Goal: Task Accomplishment & Management: Manage account settings

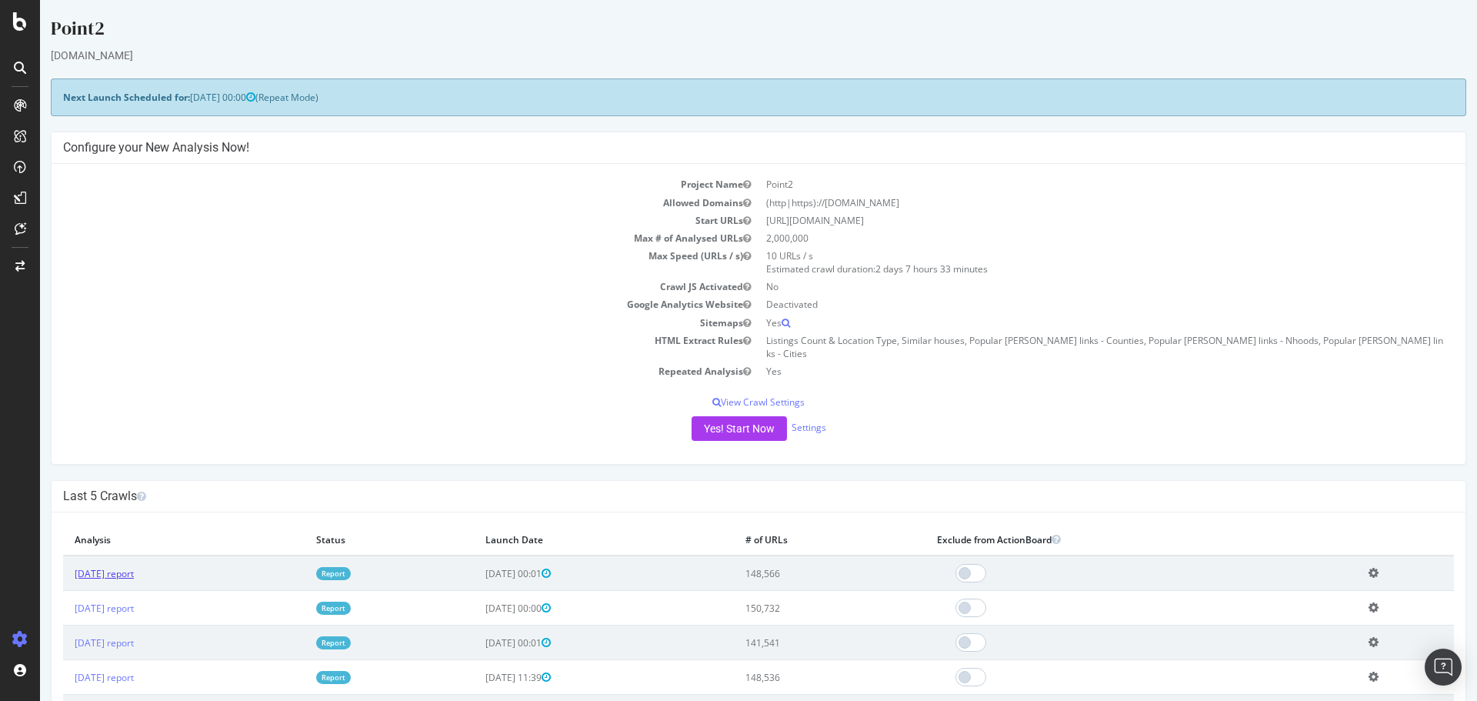
click at [121, 567] on link "[DATE] report" at bounding box center [104, 573] width 59 height 13
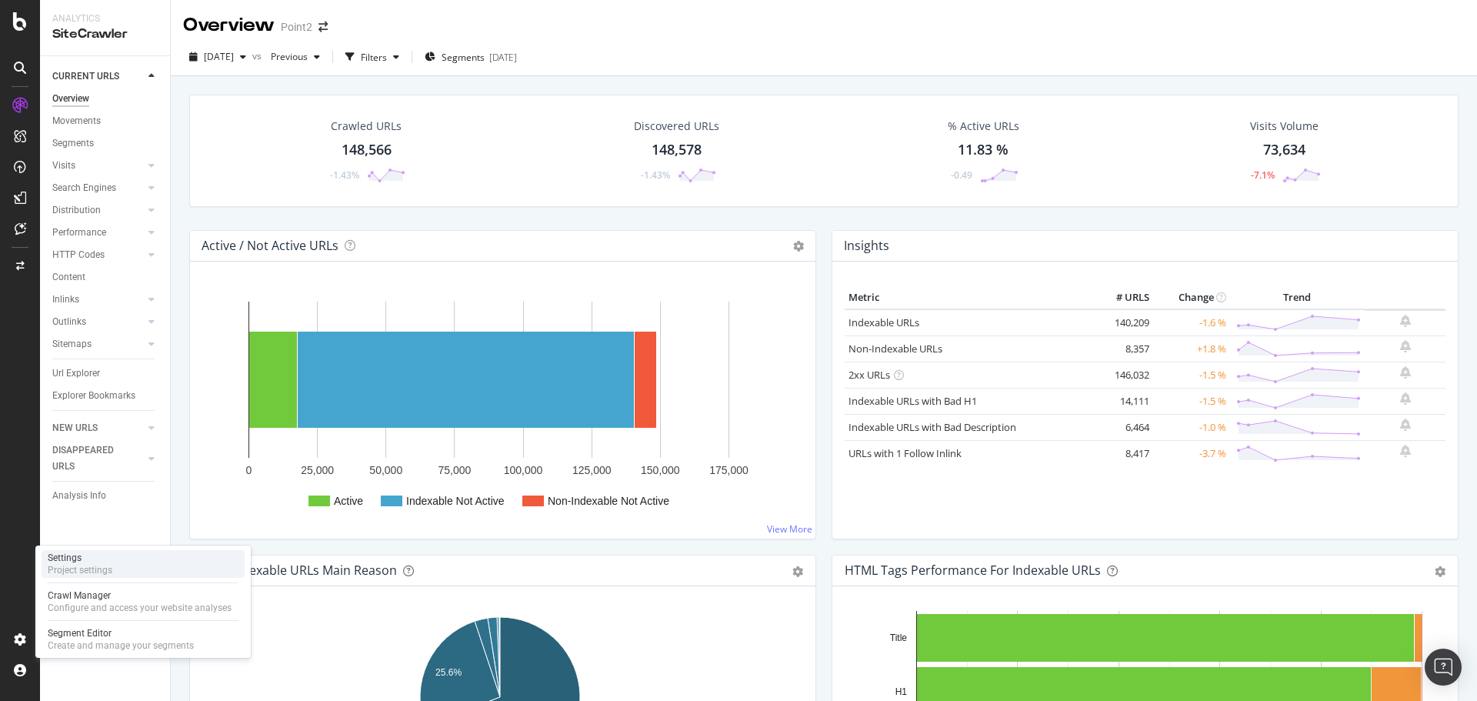
click at [92, 568] on div "Project settings" at bounding box center [80, 570] width 65 height 12
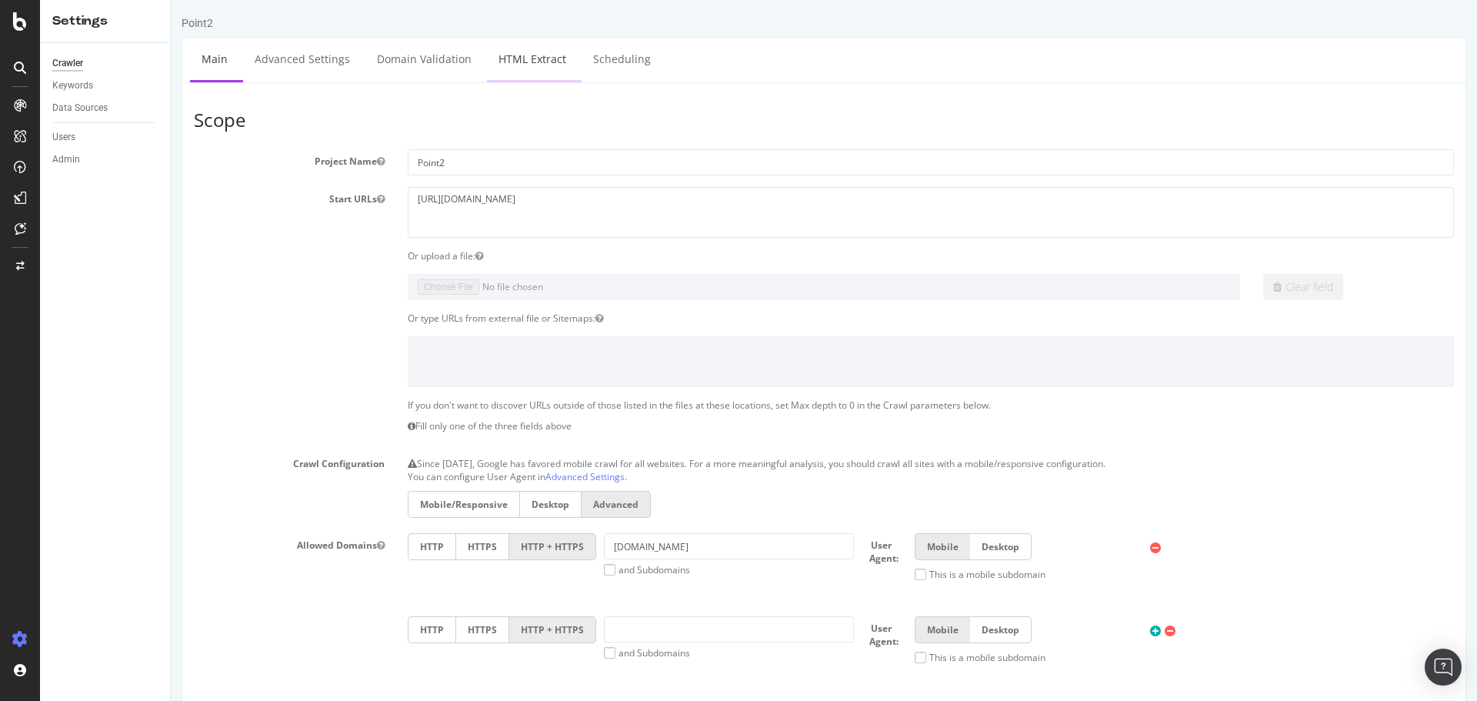
click at [549, 69] on link "HTML Extract" at bounding box center [532, 59] width 91 height 42
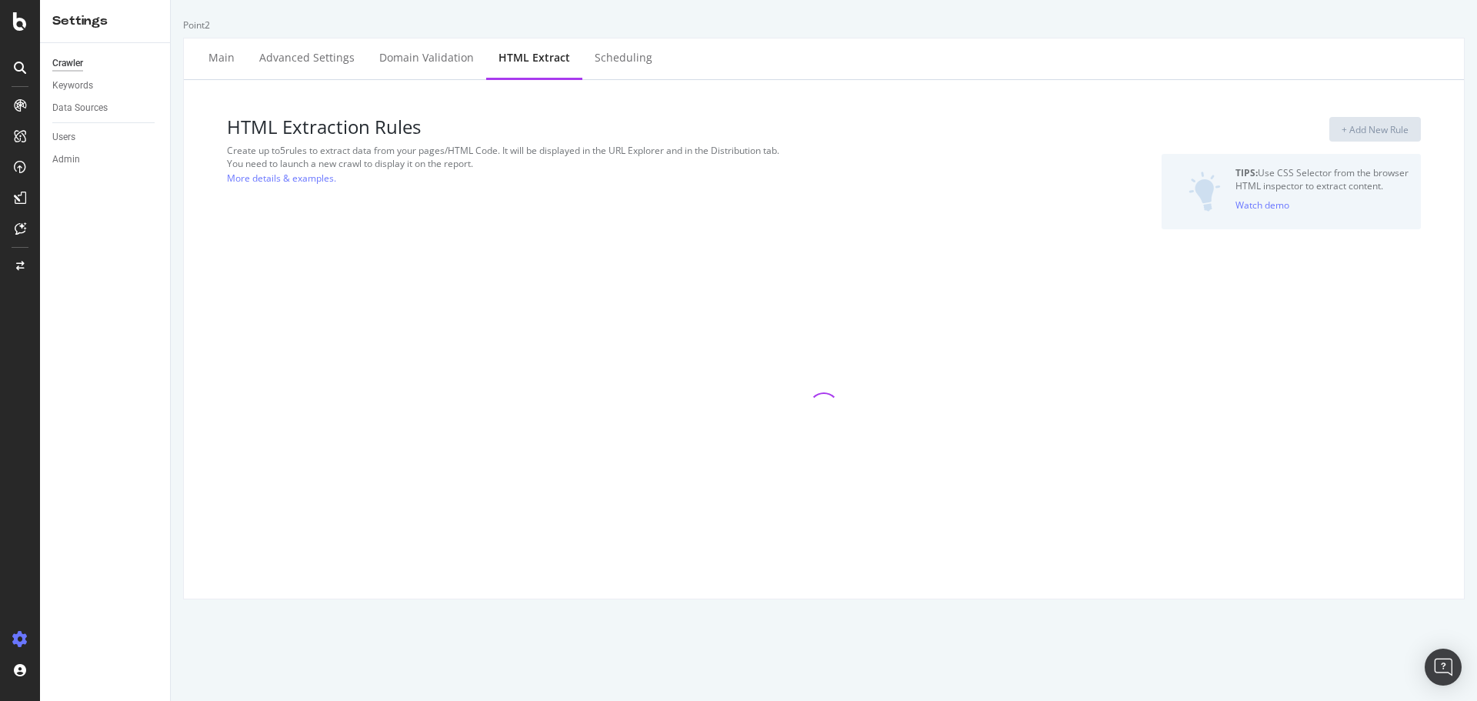
select select "exist"
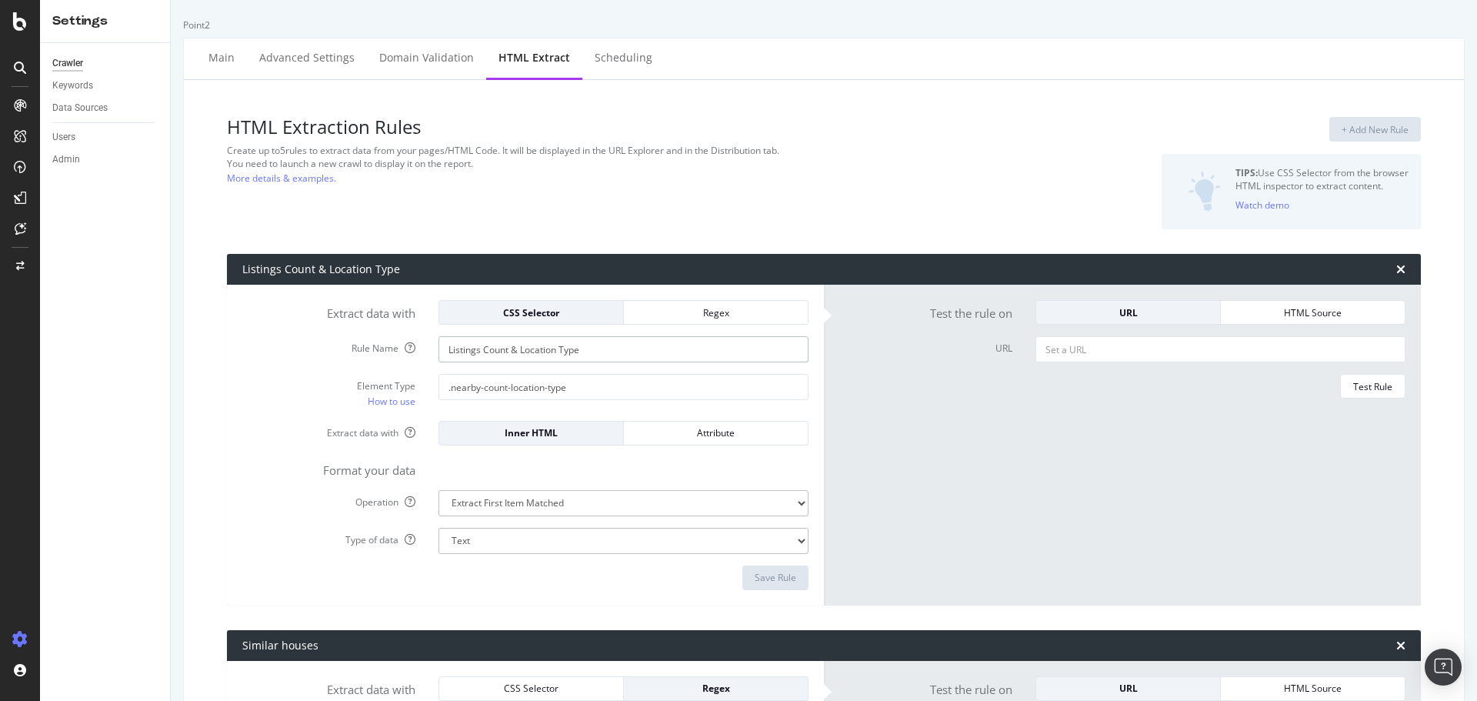
click at [555, 355] on input "Listings Count & Location Type" at bounding box center [623, 349] width 370 height 26
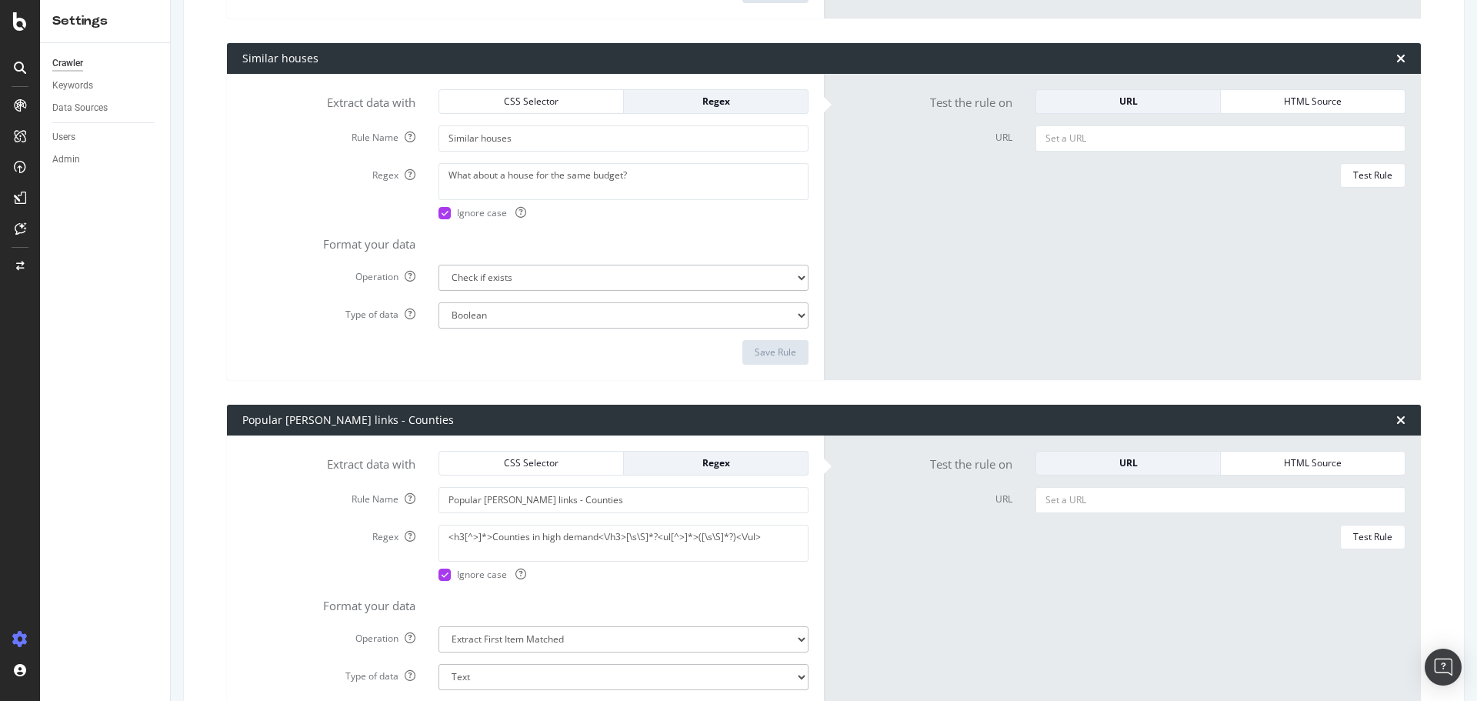
scroll to position [615, 0]
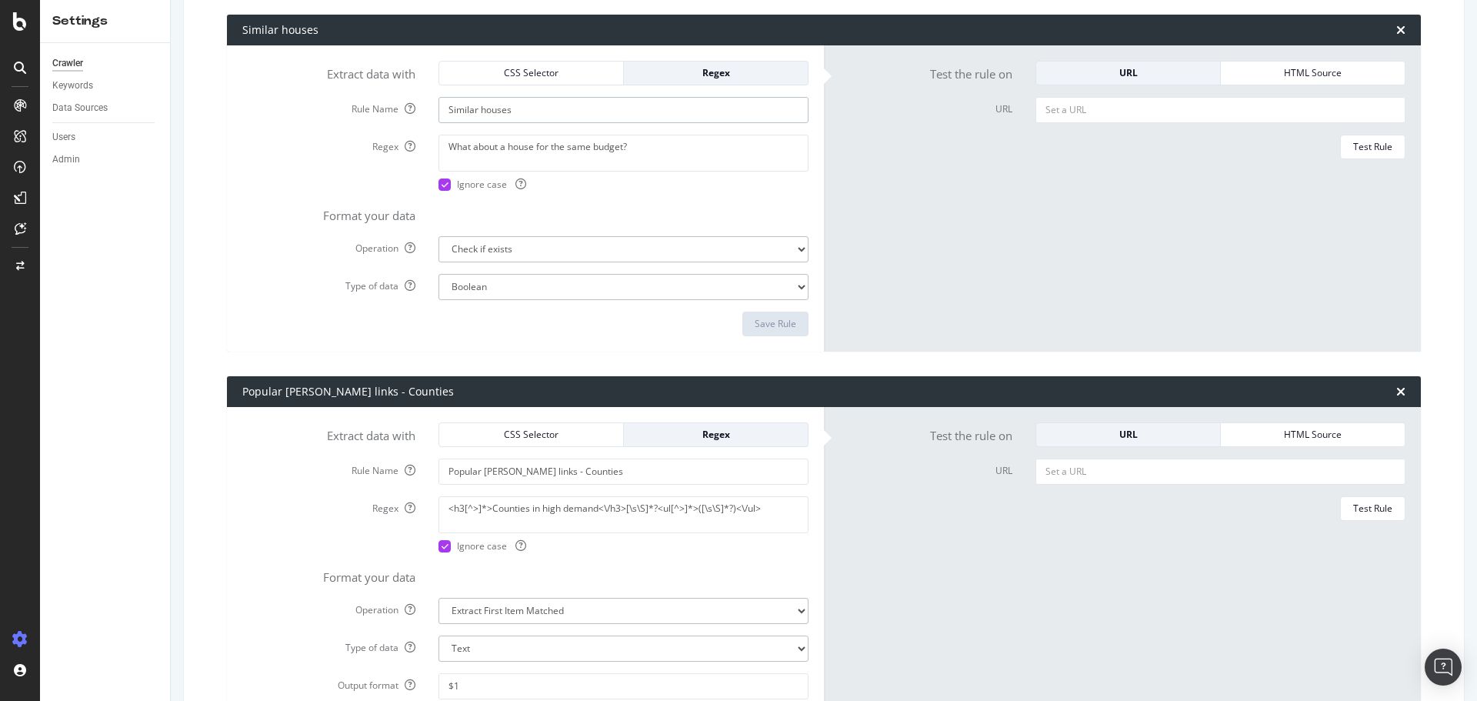
click at [537, 122] on input "Similar houses" at bounding box center [623, 110] width 370 height 26
click at [538, 471] on input "Popular [PERSON_NAME] links - Counties" at bounding box center [623, 471] width 370 height 26
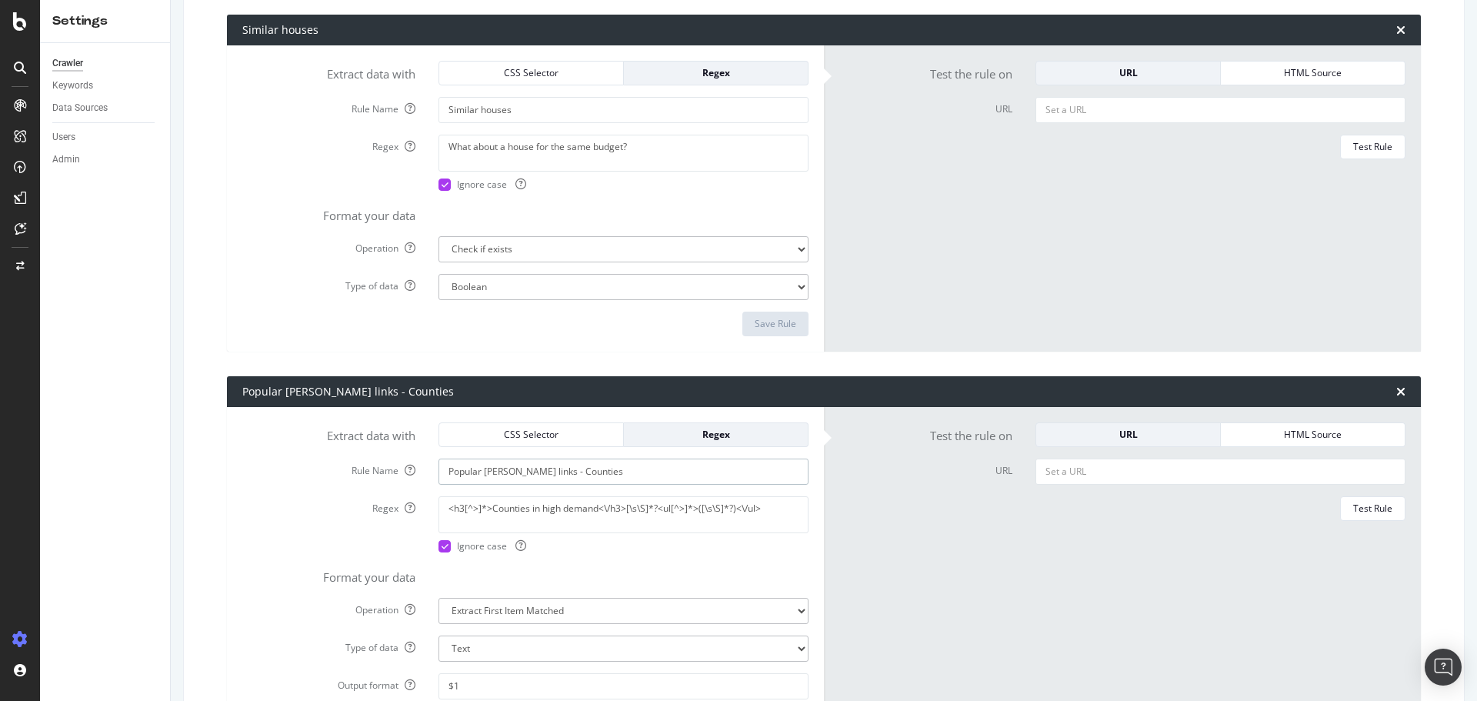
click at [538, 471] on input "Popular [PERSON_NAME] links - Counties" at bounding box center [623, 471] width 370 height 26
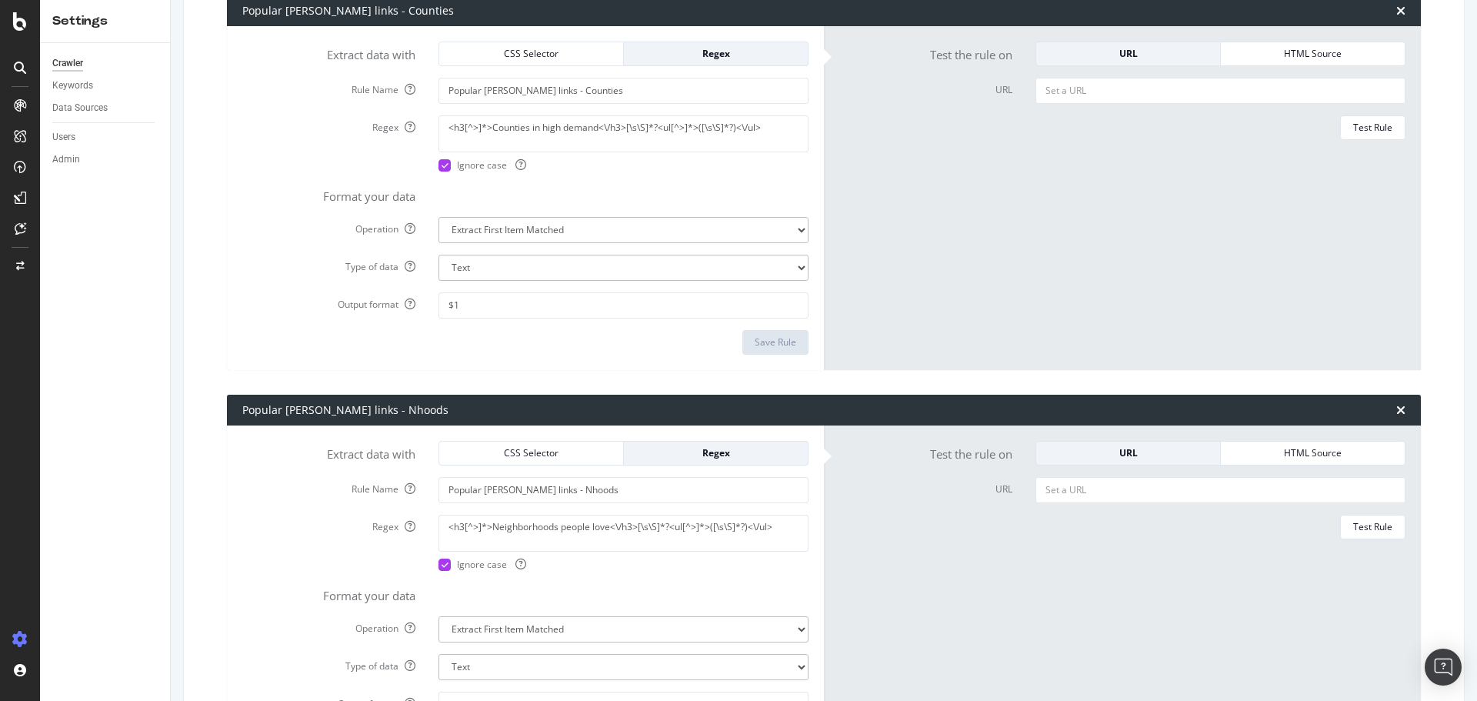
scroll to position [1025, 0]
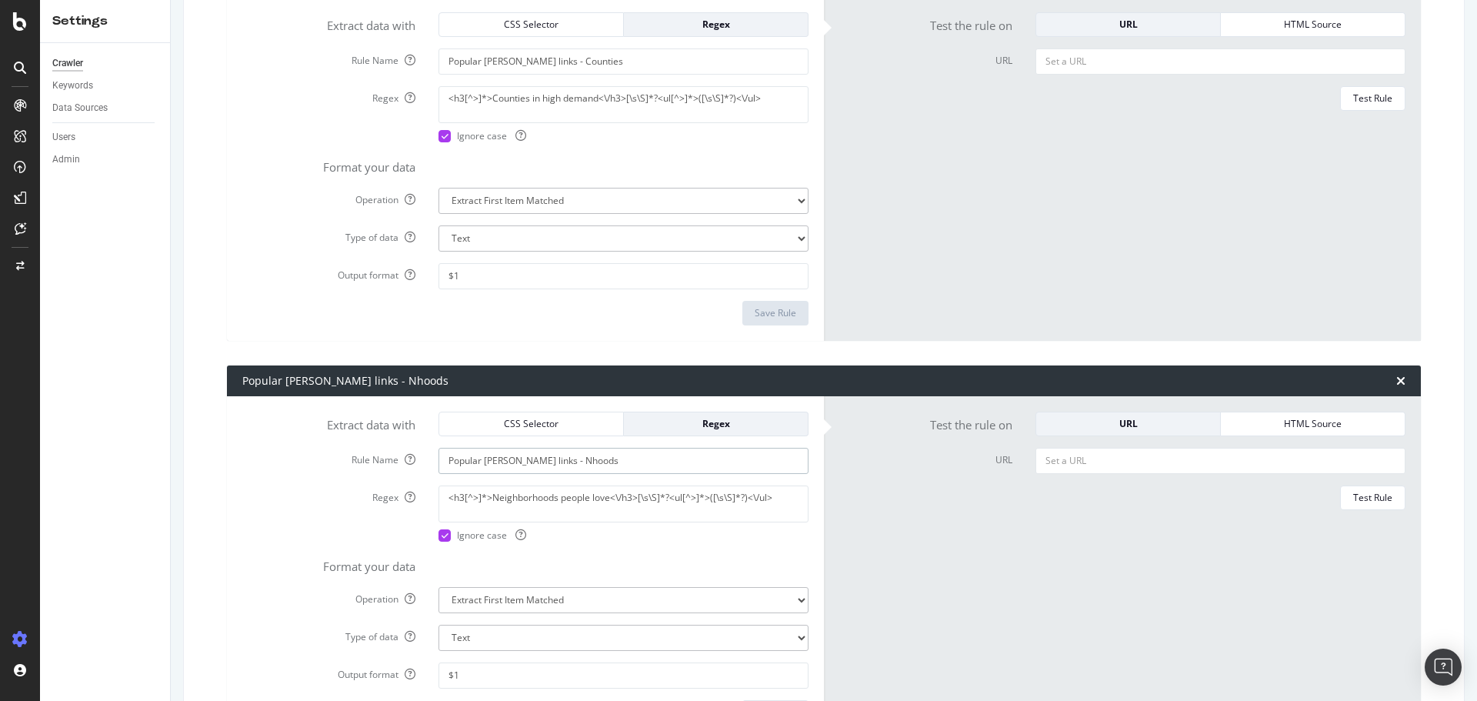
click at [519, 465] on input "Popular [PERSON_NAME] links - Nhoods" at bounding box center [623, 461] width 370 height 26
click at [518, 465] on input "Popular [PERSON_NAME] links - Nhoods" at bounding box center [623, 461] width 370 height 26
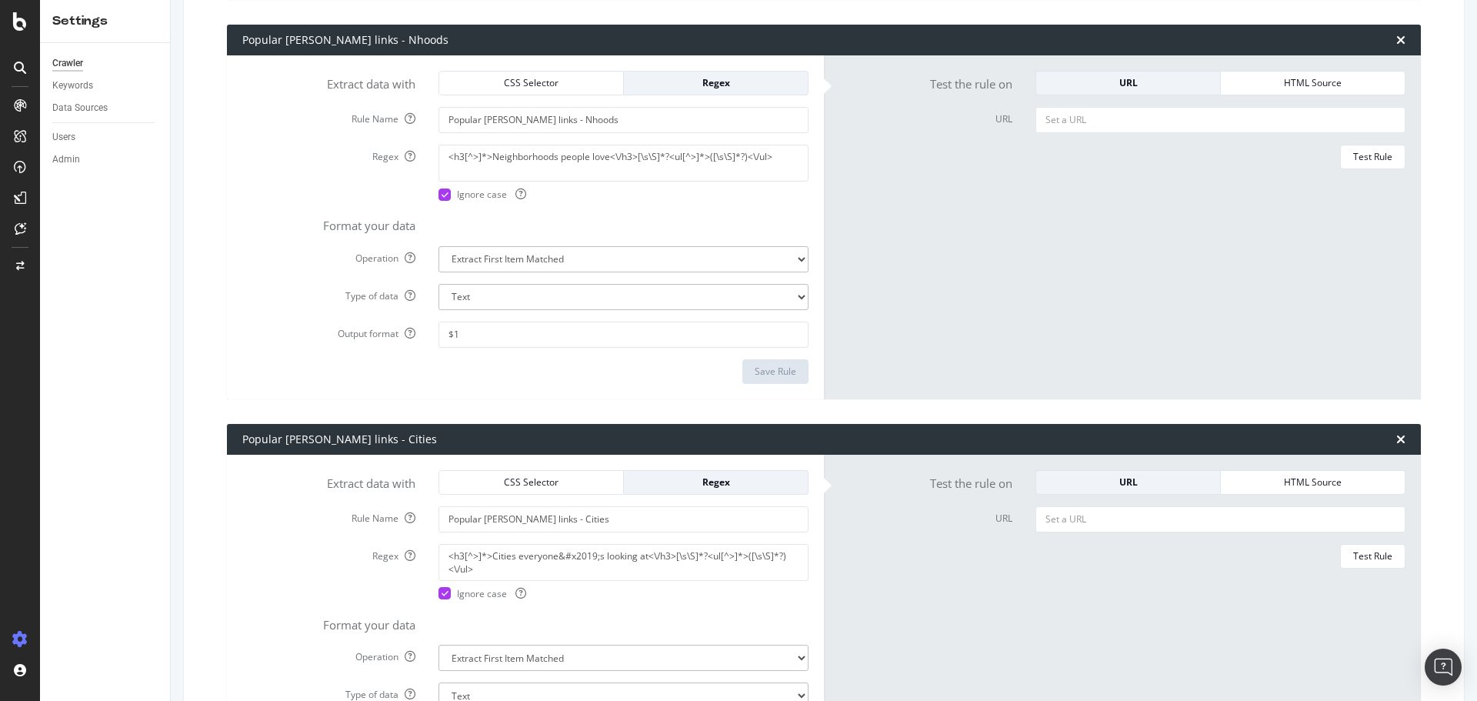
scroll to position [1436, 0]
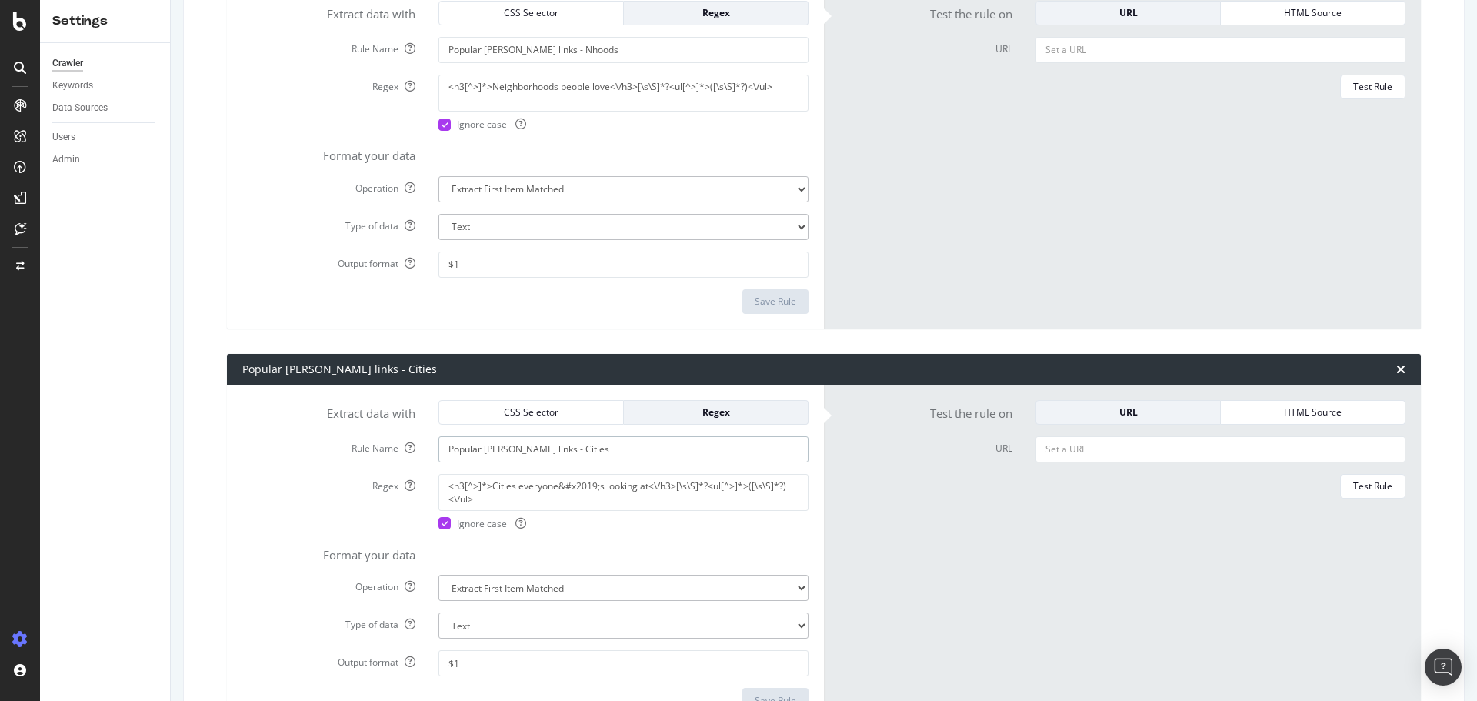
click at [510, 443] on input "Popular [PERSON_NAME] links - Cities" at bounding box center [623, 449] width 370 height 26
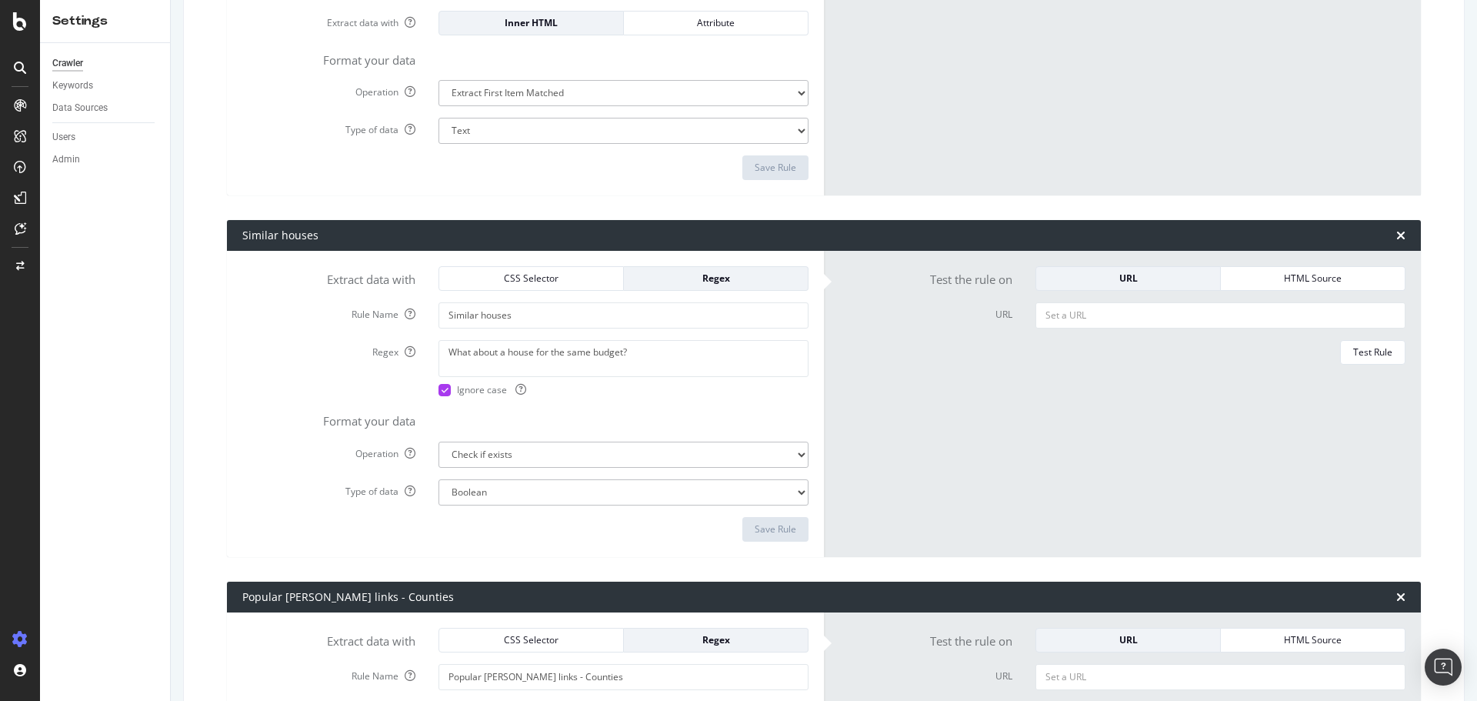
scroll to position [615, 0]
